Goal: Complete application form

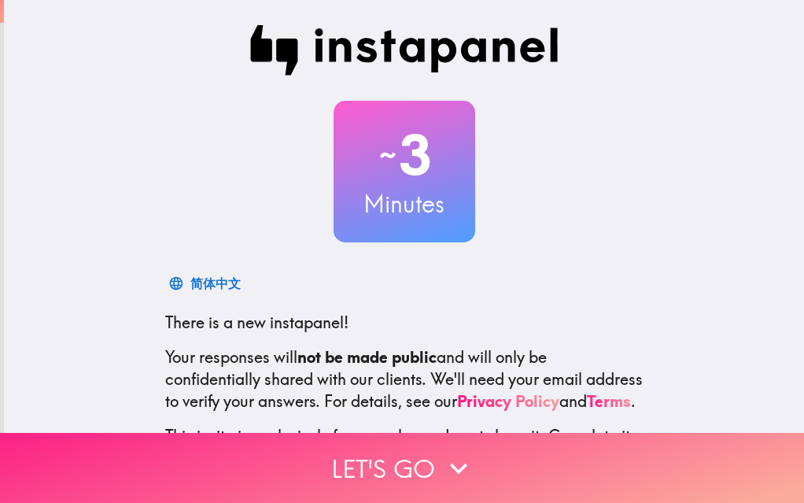
click at [408, 455] on button "Let's go" at bounding box center [402, 468] width 804 height 70
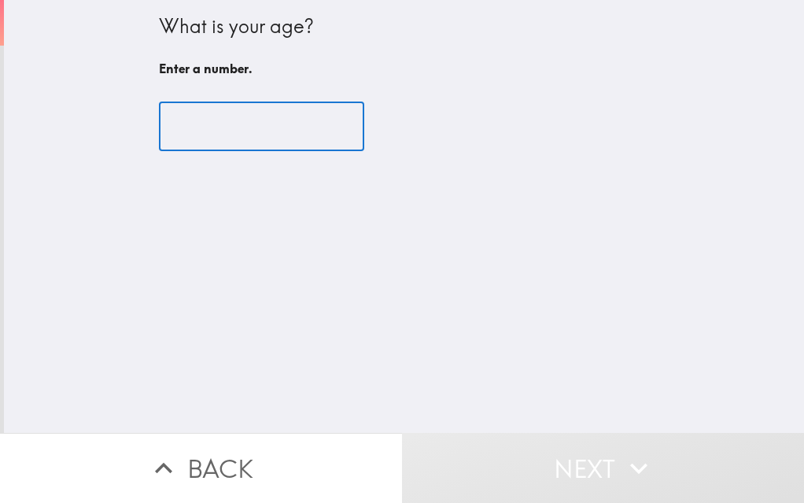
click at [284, 125] on input "number" at bounding box center [261, 126] width 205 height 49
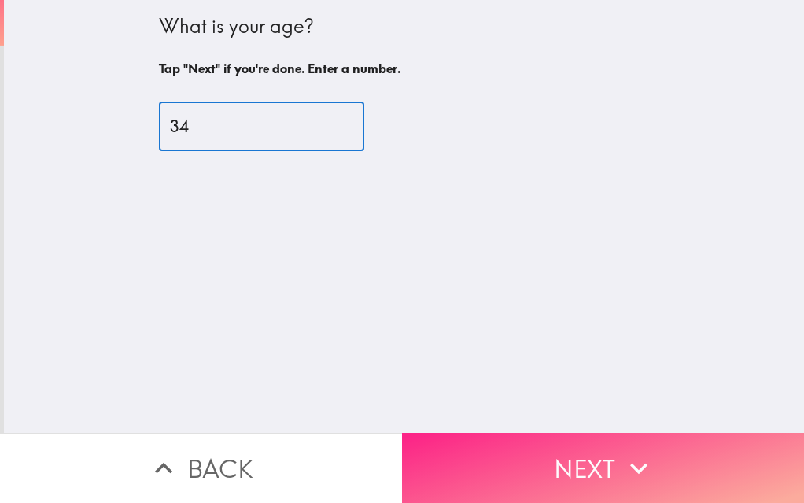
type input "34"
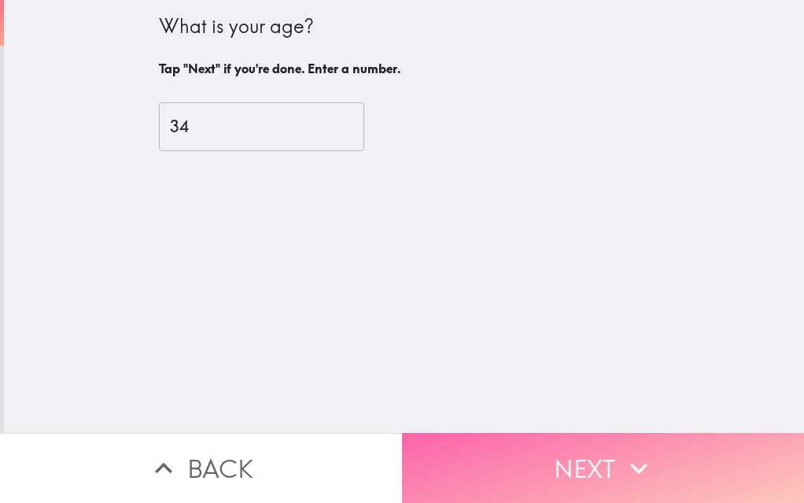
click at [485, 444] on button "Next" at bounding box center [603, 468] width 402 height 70
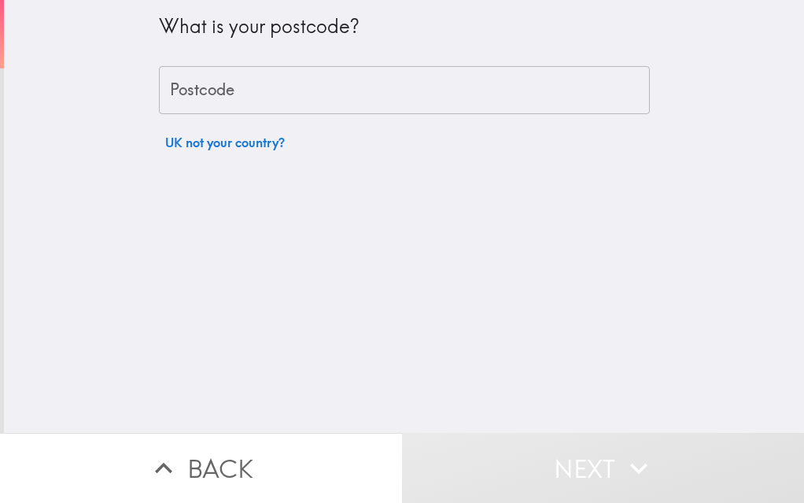
click at [374, 98] on input "Postcode" at bounding box center [404, 90] width 491 height 49
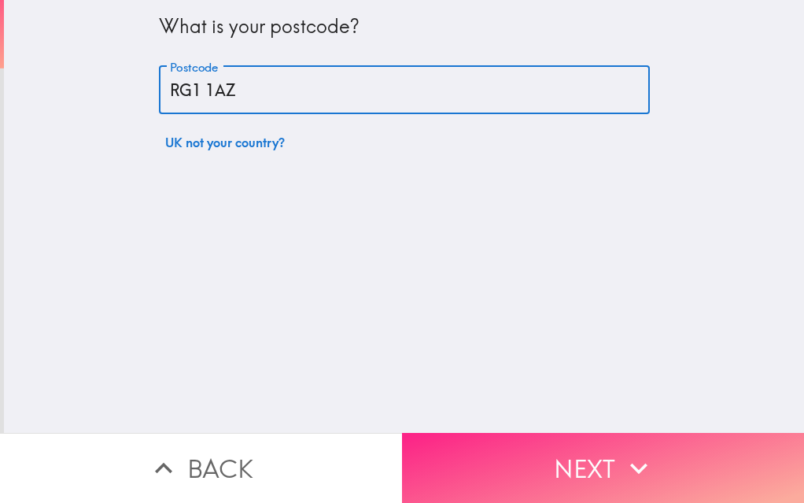
type input "RG1 1AZ"
click at [587, 443] on button "Next" at bounding box center [603, 468] width 402 height 70
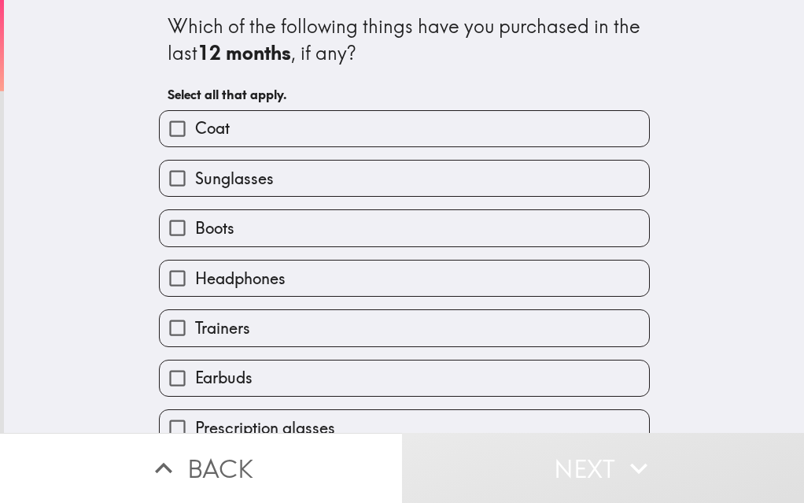
click at [231, 194] on label "Sunglasses" at bounding box center [404, 177] width 489 height 35
click at [195, 194] on input "Sunglasses" at bounding box center [177, 177] width 35 height 35
checkbox input "true"
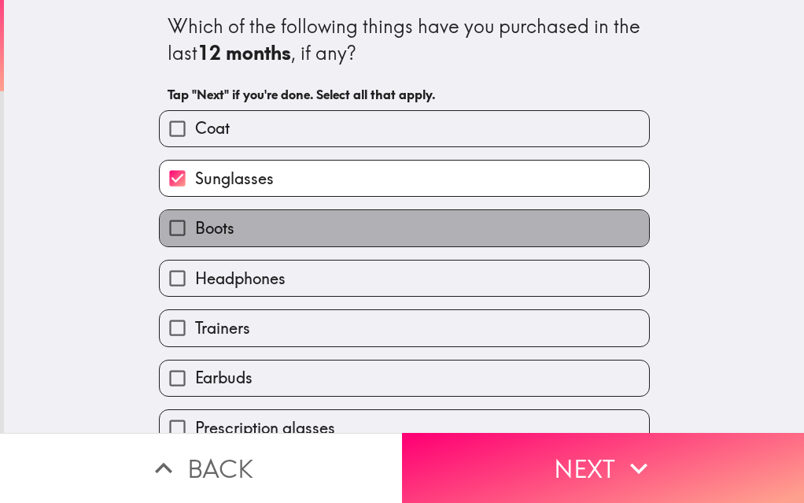
click at [230, 223] on label "Boots" at bounding box center [404, 227] width 489 height 35
click at [195, 223] on input "Boots" at bounding box center [177, 227] width 35 height 35
checkbox input "true"
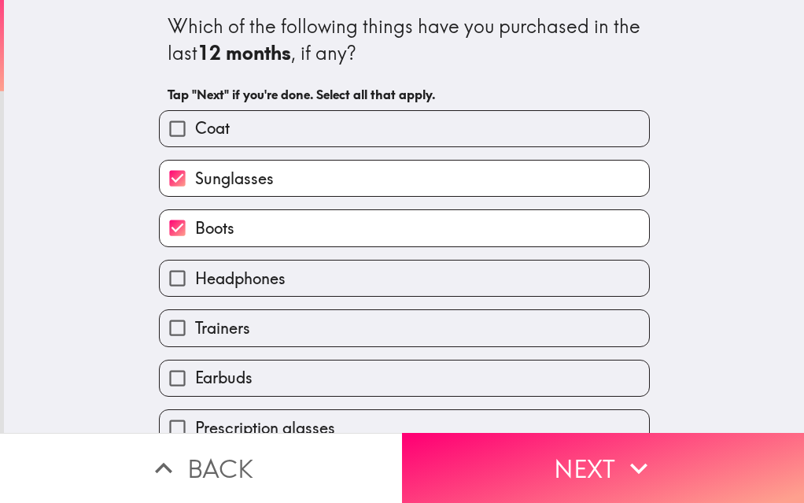
click at [237, 270] on span "Headphones" at bounding box center [240, 278] width 90 height 22
click at [195, 270] on input "Headphones" at bounding box center [177, 277] width 35 height 35
checkbox input "true"
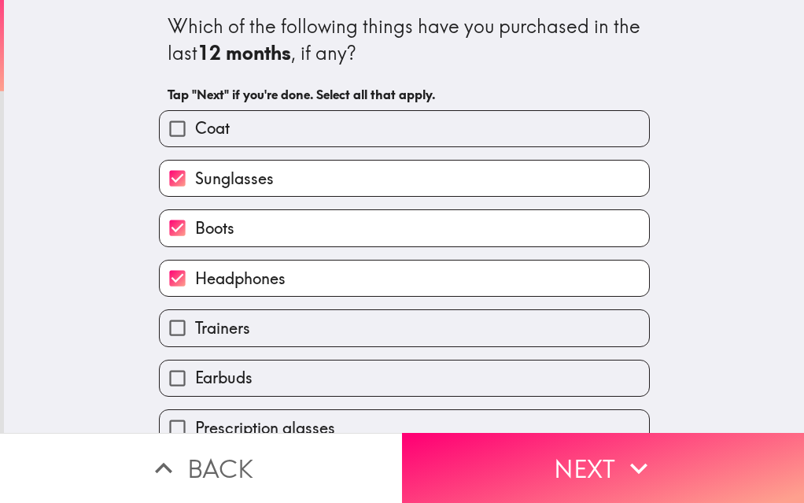
scroll to position [79, 0]
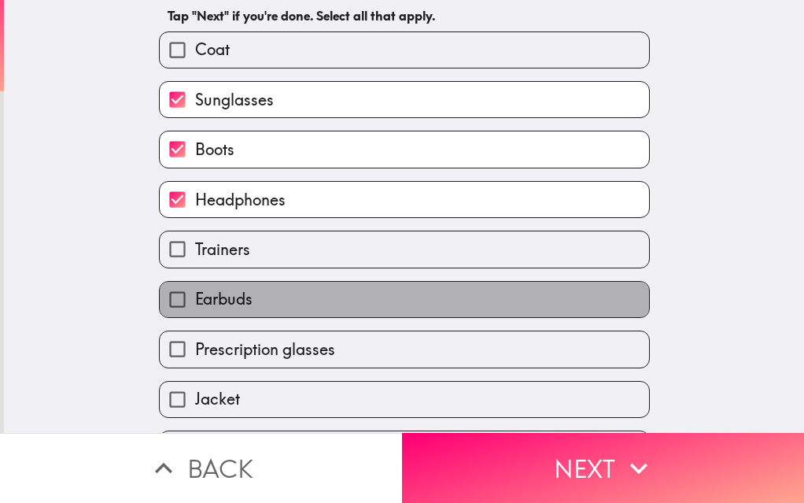
click at [245, 300] on label "Earbuds" at bounding box center [404, 299] width 489 height 35
click at [195, 300] on input "Earbuds" at bounding box center [177, 299] width 35 height 35
checkbox input "true"
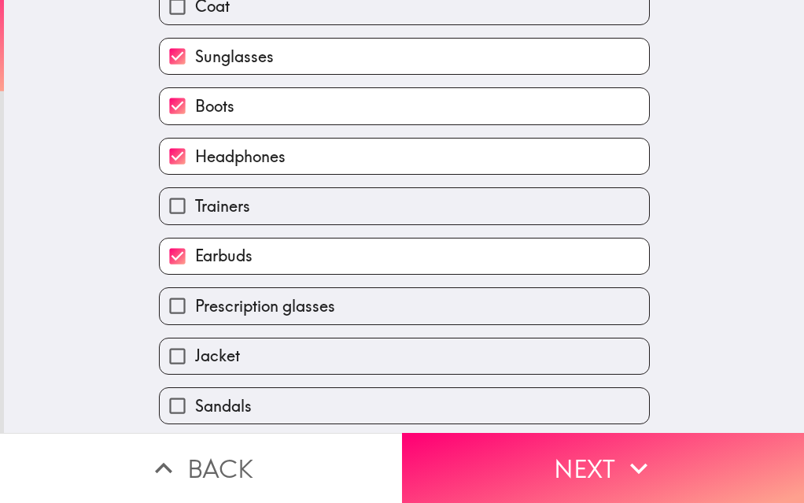
scroll to position [157, 0]
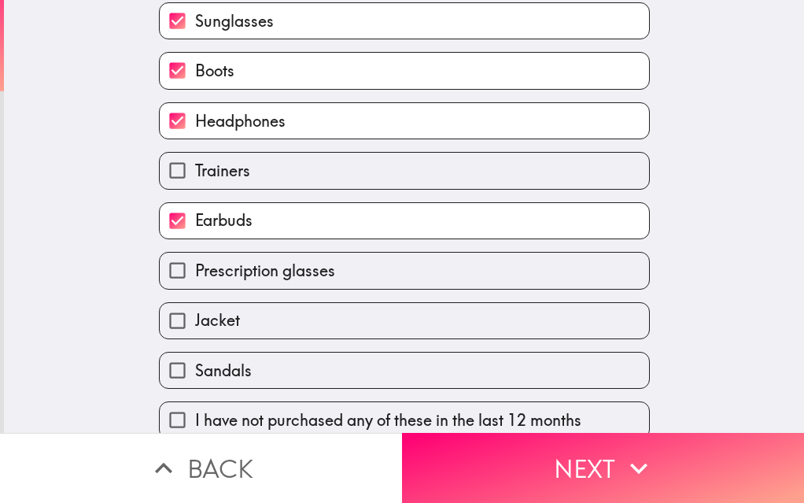
click at [264, 274] on span "Prescription glasses" at bounding box center [265, 271] width 140 height 22
click at [195, 274] on input "Prescription glasses" at bounding box center [177, 270] width 35 height 35
checkbox input "true"
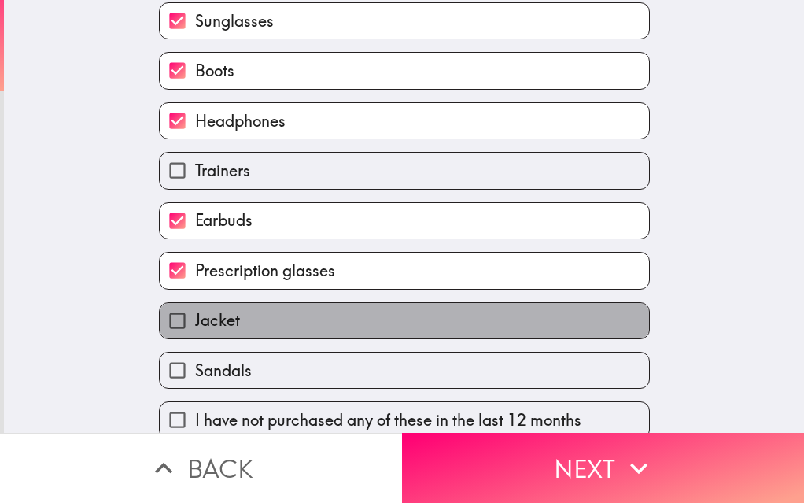
click at [257, 320] on label "Jacket" at bounding box center [404, 320] width 489 height 35
click at [195, 320] on input "Jacket" at bounding box center [177, 320] width 35 height 35
checkbox input "true"
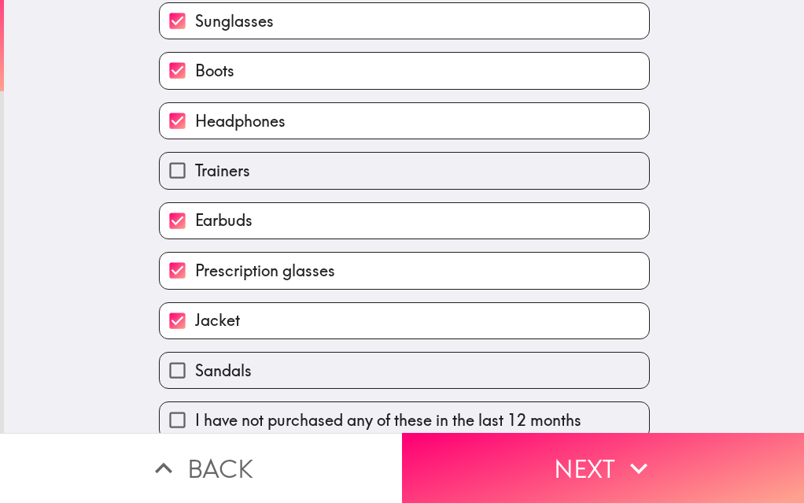
click at [241, 363] on label "Sandals" at bounding box center [404, 369] width 489 height 35
click at [195, 363] on input "Sandals" at bounding box center [177, 369] width 35 height 35
checkbox input "true"
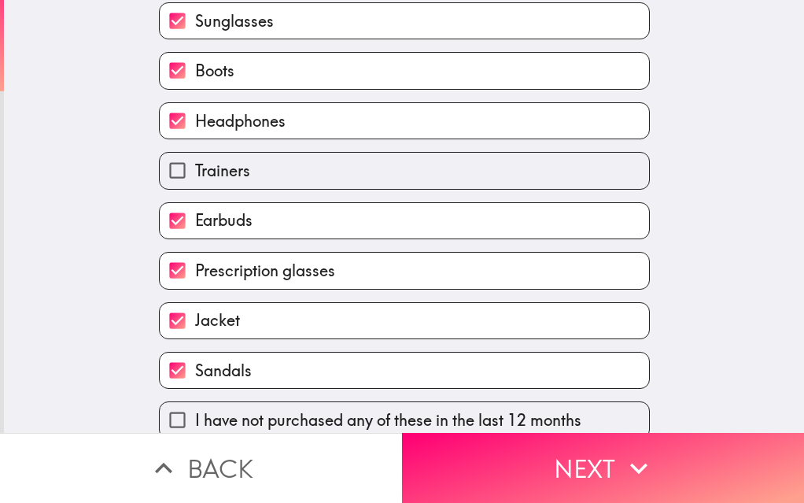
scroll to position [175, 0]
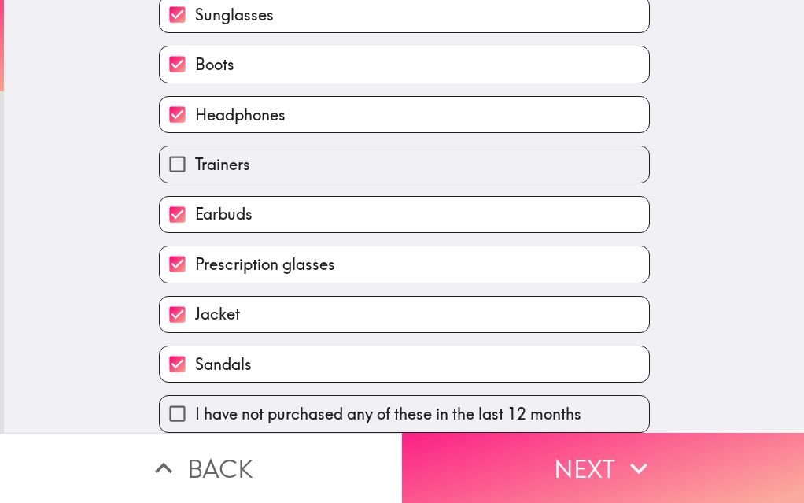
click at [448, 447] on button "Next" at bounding box center [603, 468] width 402 height 70
